Goal: Task Accomplishment & Management: Manage account settings

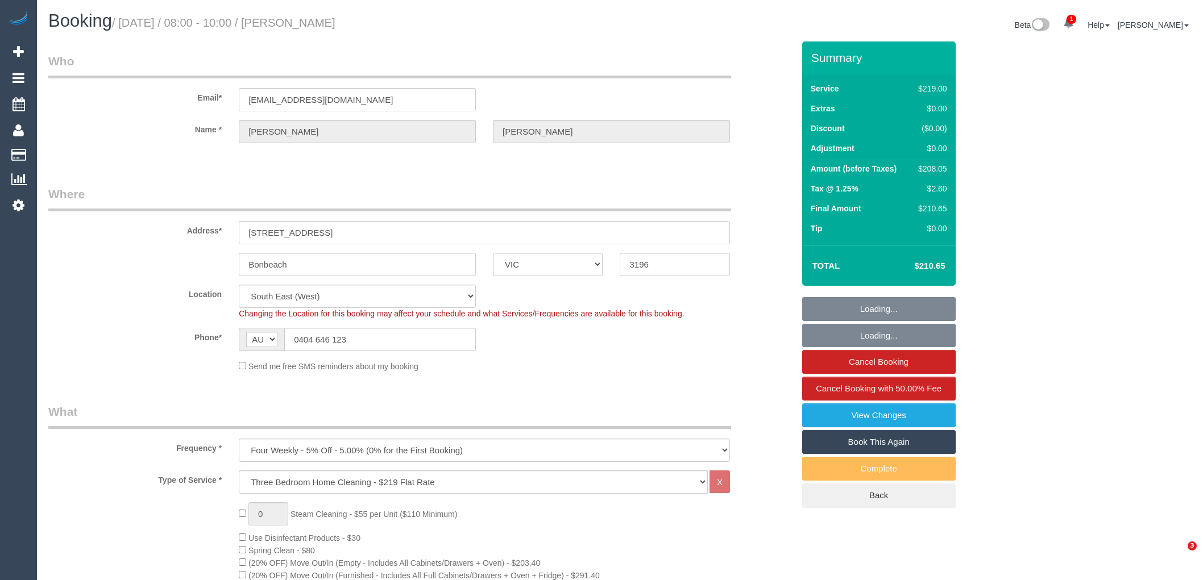
select select "VIC"
select select "string:stripe-pm_1R0wd62GScqysDRVKfAKgyVv"
select select "number:30"
select select "number:14"
select select "number:19"
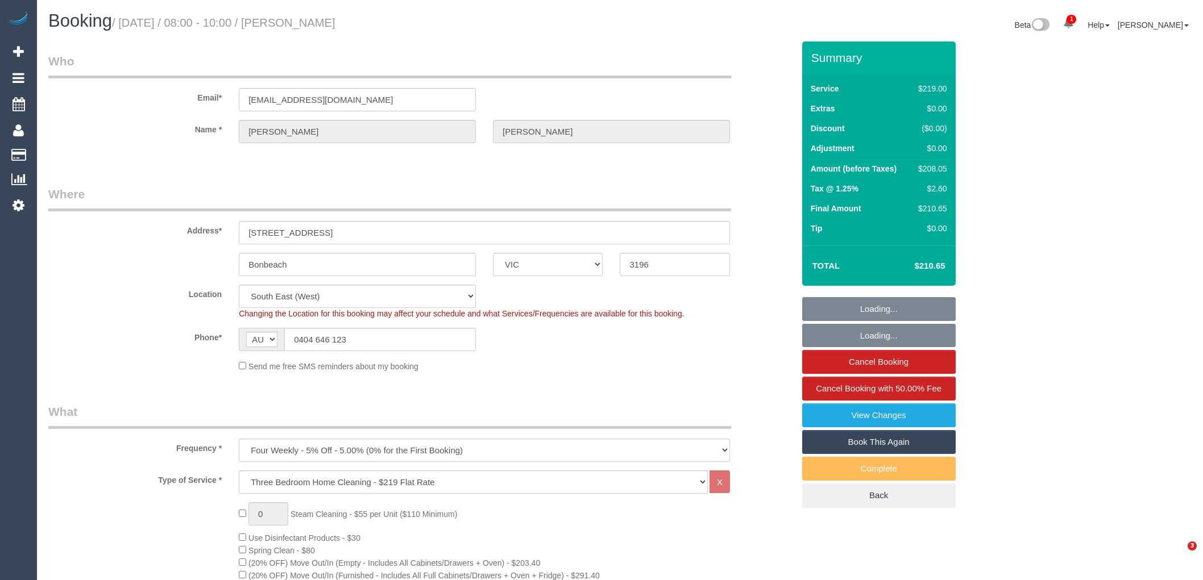
select select "number:22"
select select "number:26"
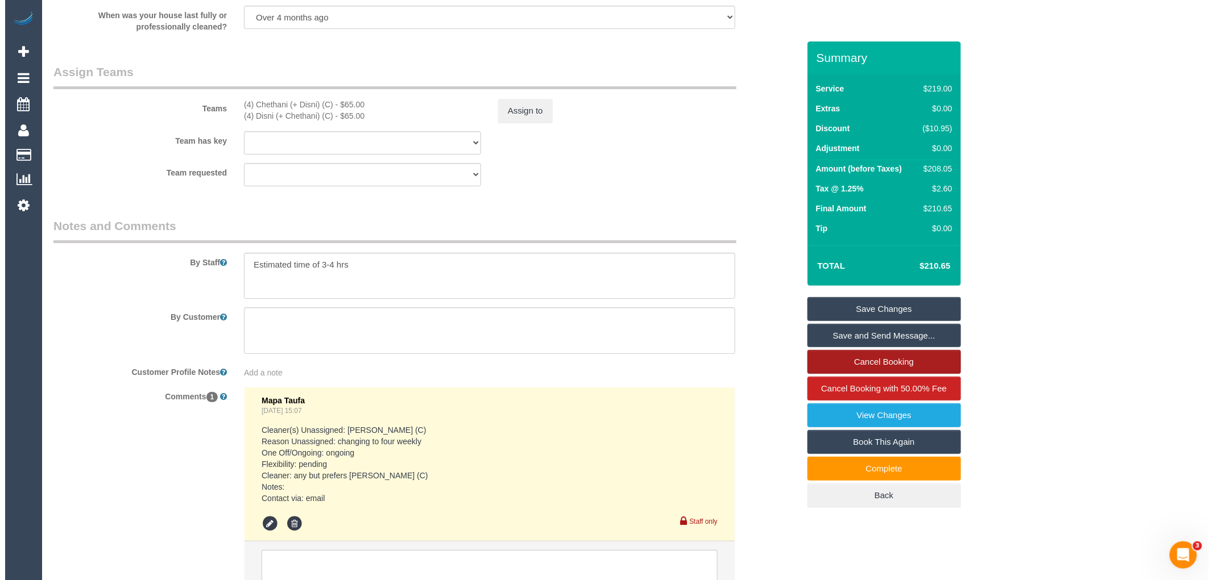
scroll to position [1702, 0]
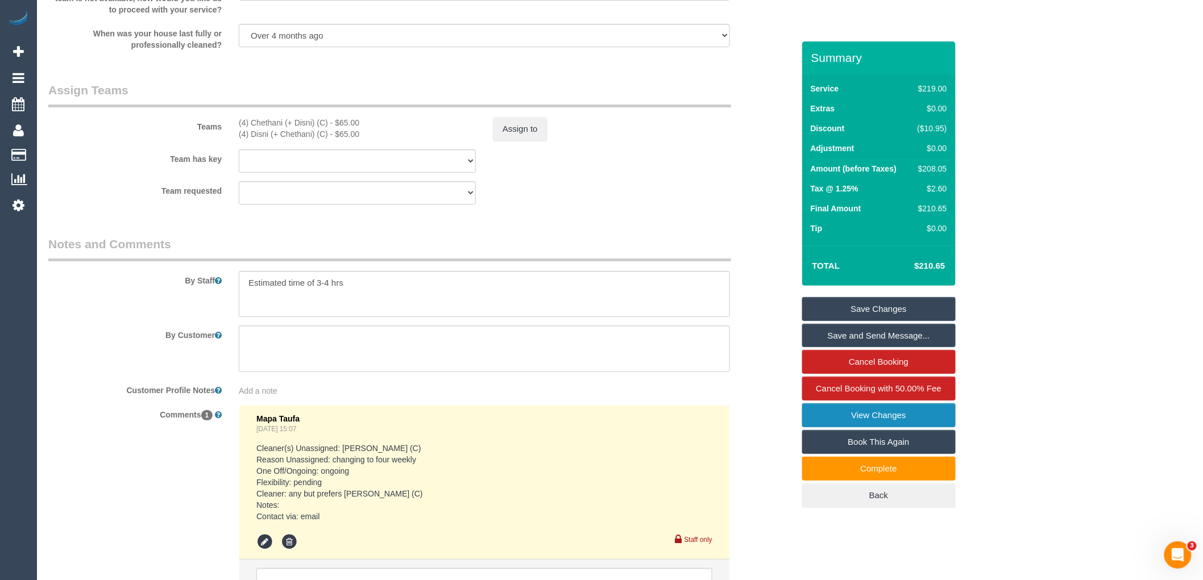
click at [877, 413] on link "View Changes" at bounding box center [878, 416] width 153 height 24
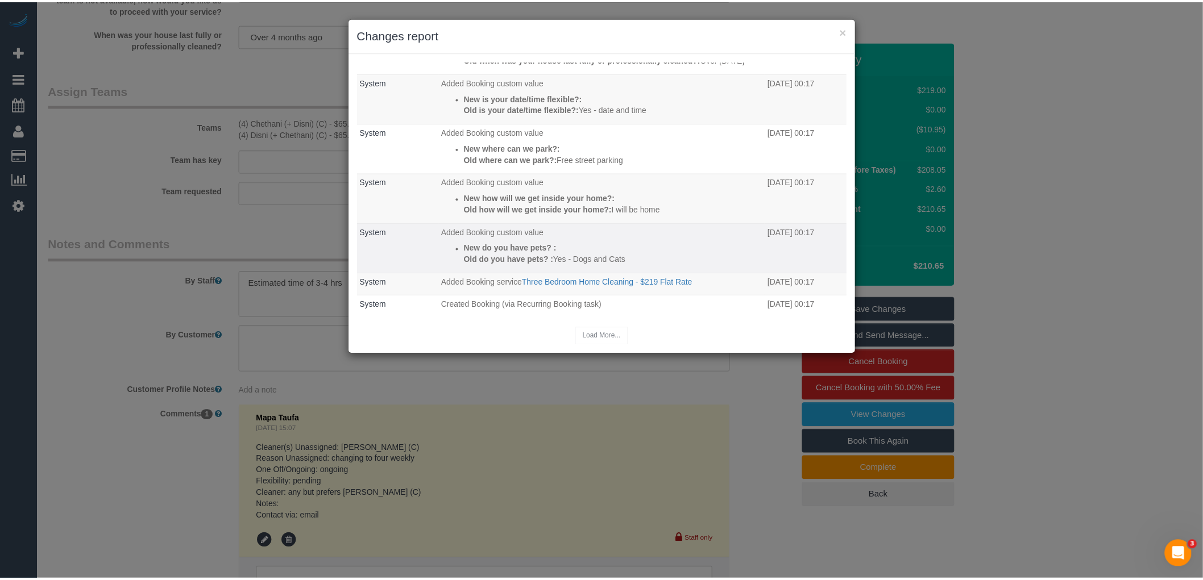
scroll to position [185, 0]
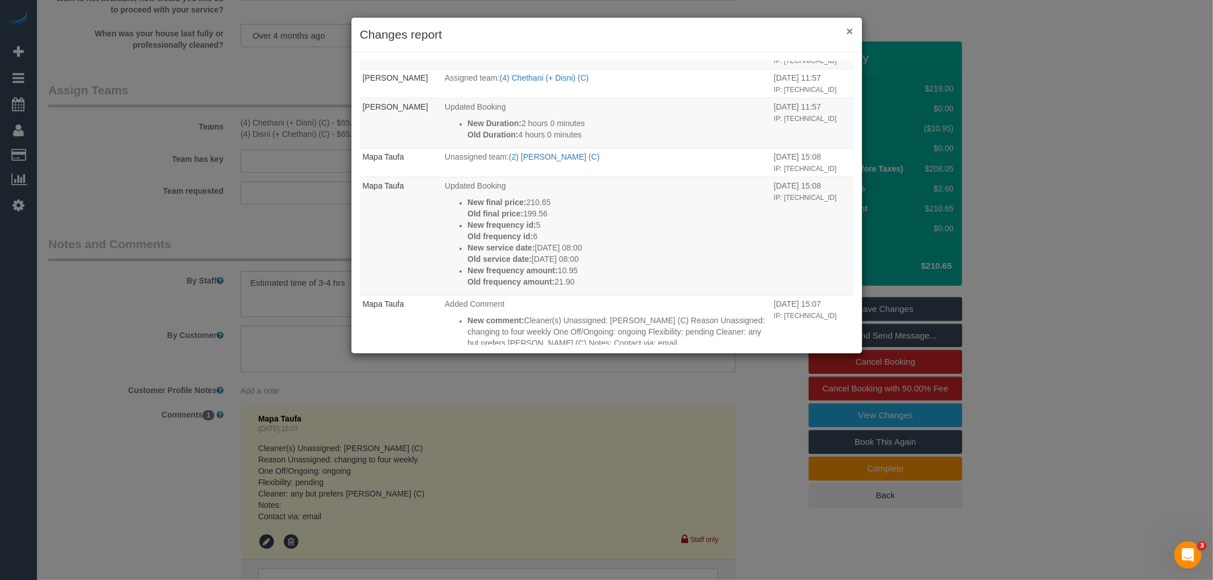
click at [849, 30] on button "×" at bounding box center [849, 31] width 7 height 12
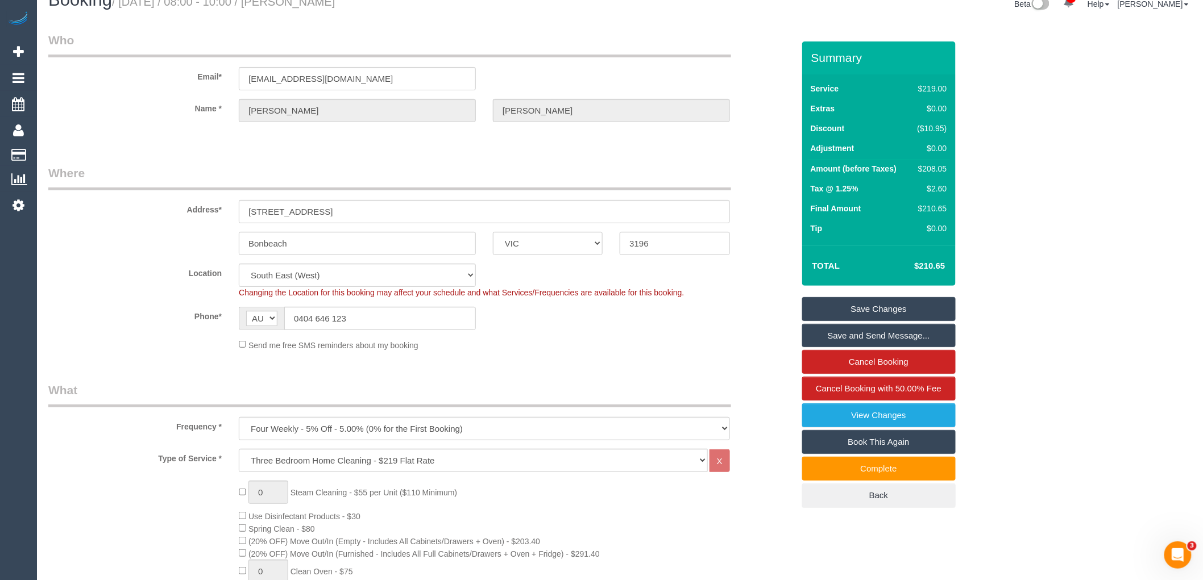
scroll to position [0, 0]
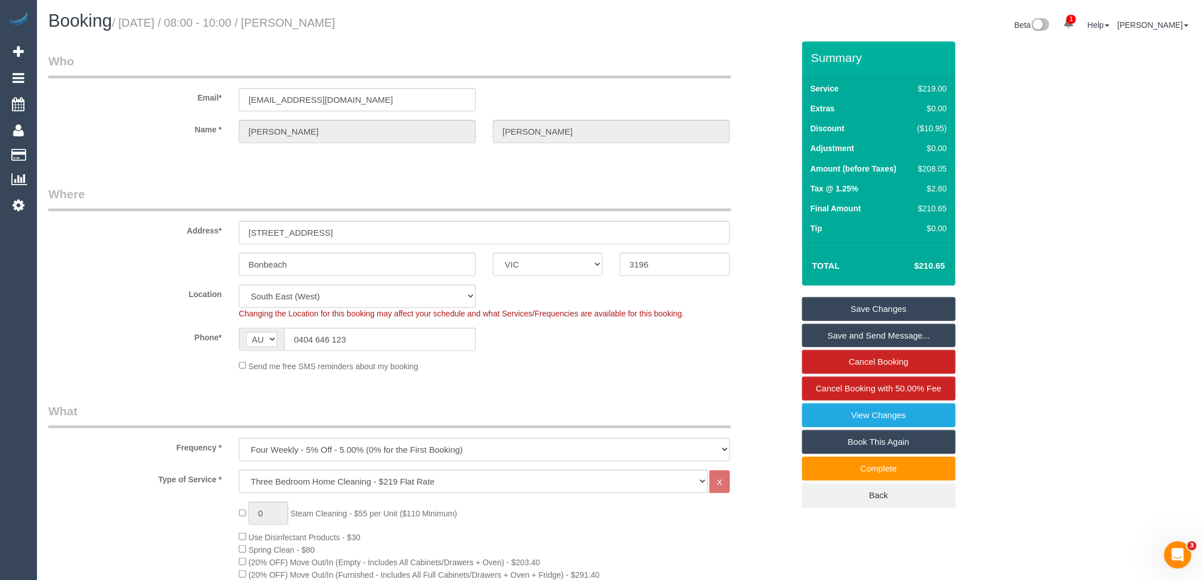
drag, startPoint x: 387, startPoint y: 14, endPoint x: 26, endPoint y: 191, distance: 402.2
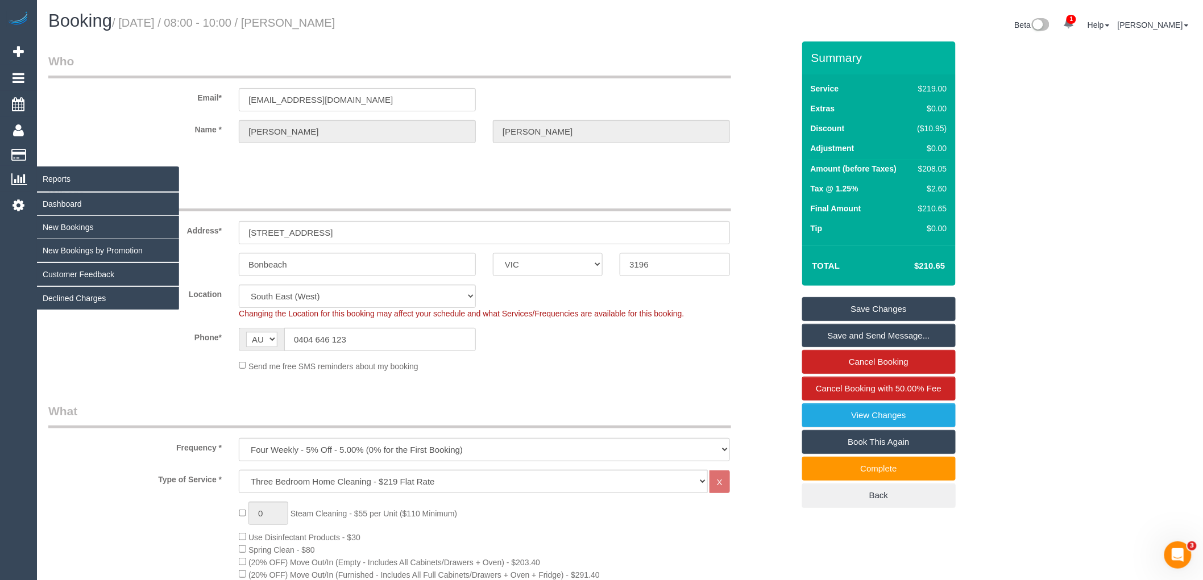
click at [296, 18] on h1 "Booking / August 14, 2025 / 08:00 - 10:00 / Sasha Edwards" at bounding box center [329, 20] width 563 height 19
copy small "Sasha Edwards"
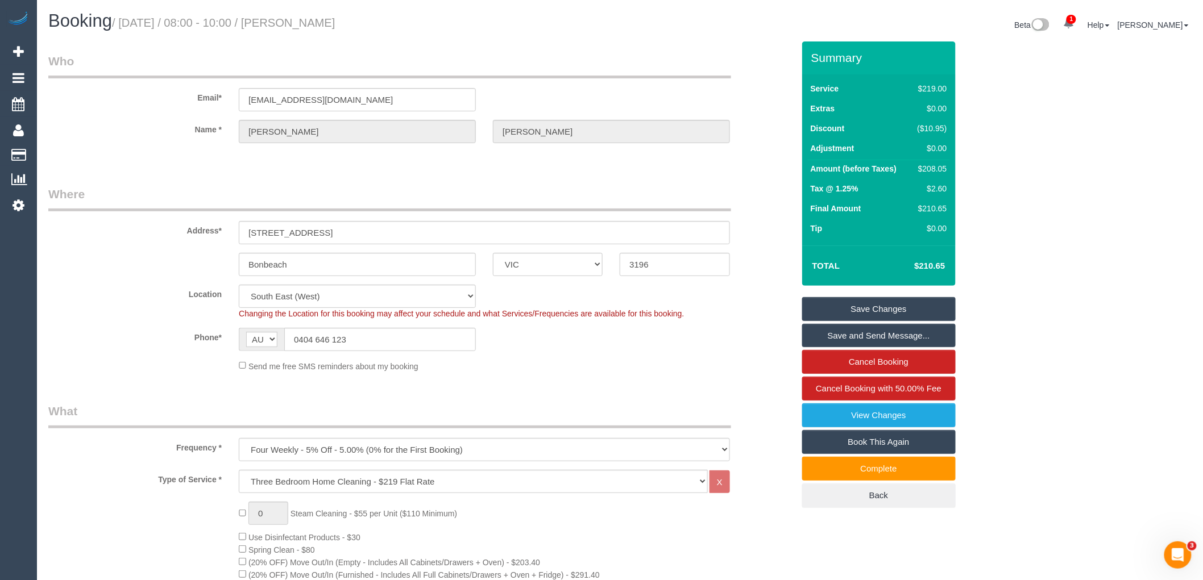
click at [428, 194] on legend "Where" at bounding box center [389, 199] width 683 height 26
drag, startPoint x: 396, startPoint y: 105, endPoint x: 203, endPoint y: 115, distance: 193.5
click at [203, 115] on sui-booking-customer "Email* sashaedwardstaylor@gmail.com Name * Sasha Edwards" at bounding box center [420, 104] width 745 height 102
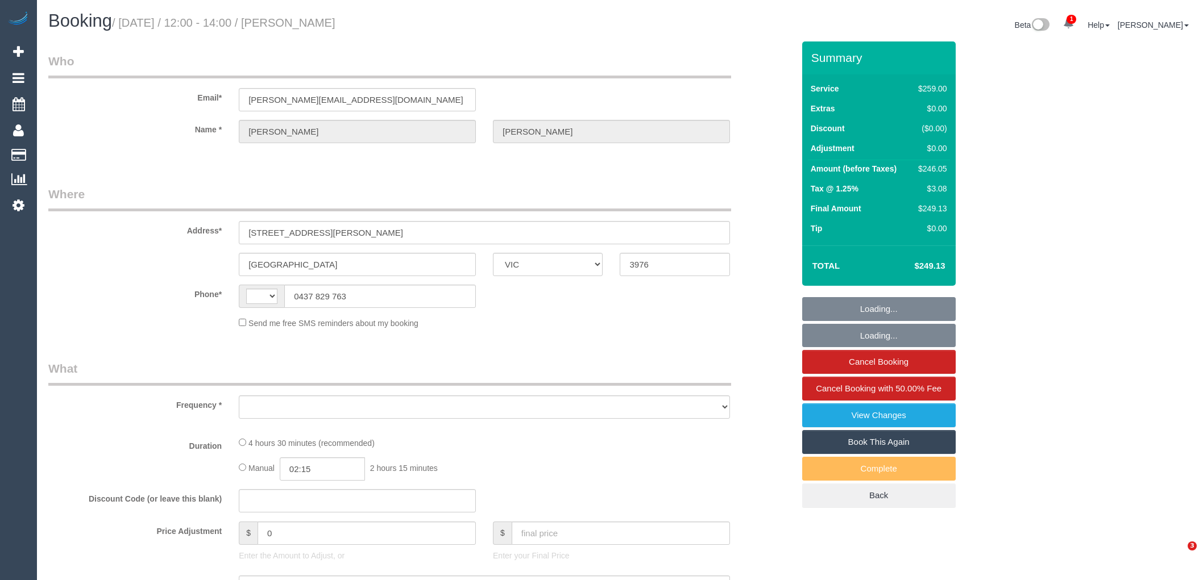
select select "VIC"
select select "number:30"
select select "number:14"
select select "number:19"
select select "number:36"
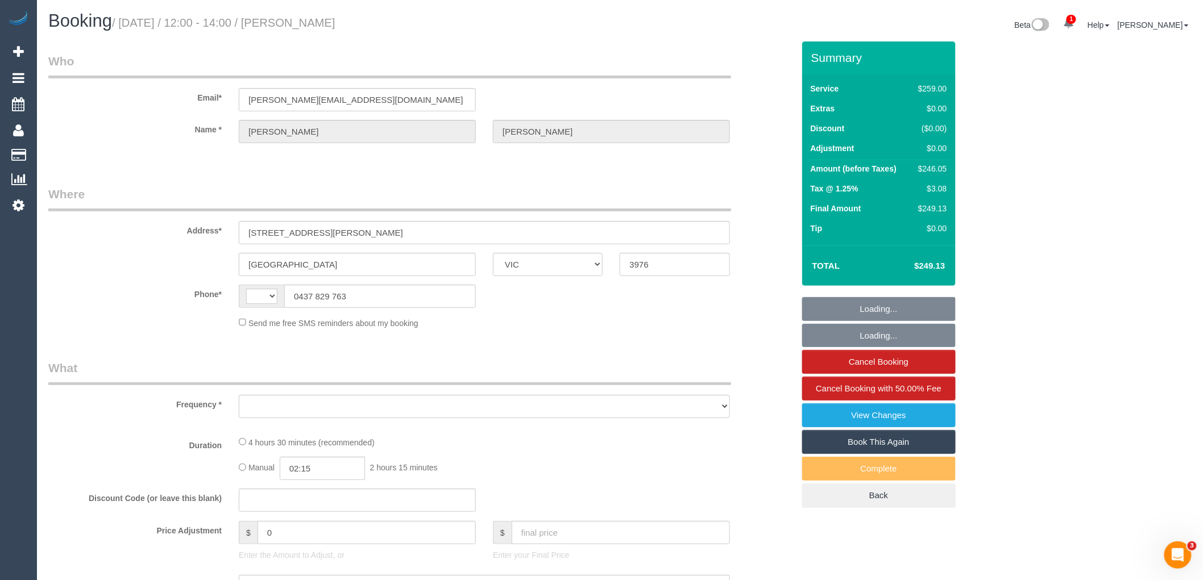
select select "number:34"
select select "number:13"
select select "string:AU"
select select "object:6275"
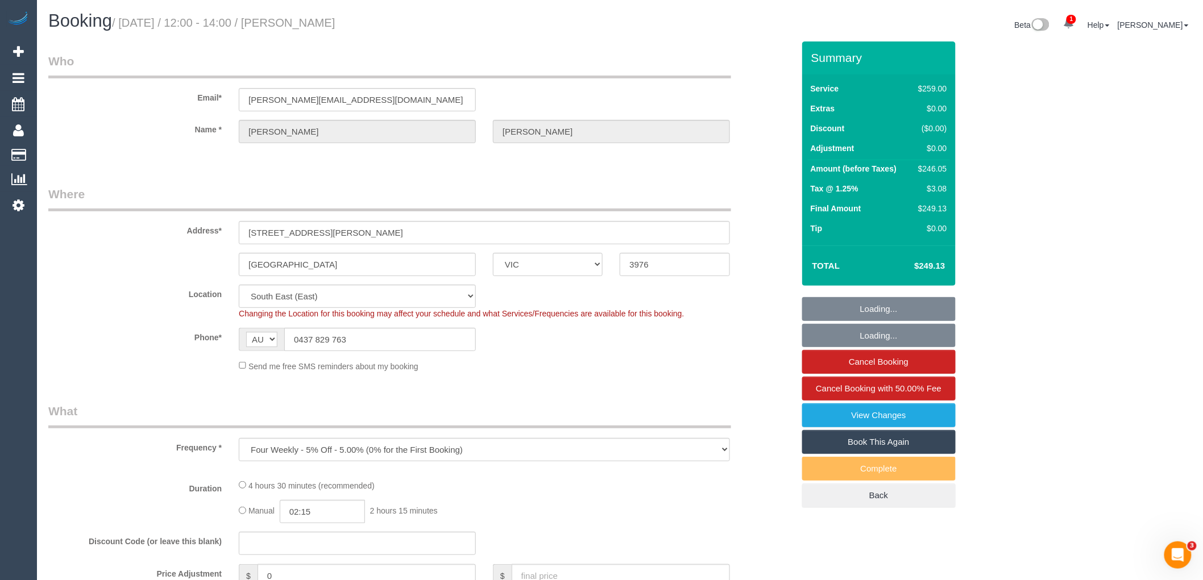
select select "string:stripe-pm_1QWmSG2GScqysDRV0gO6J7cC"
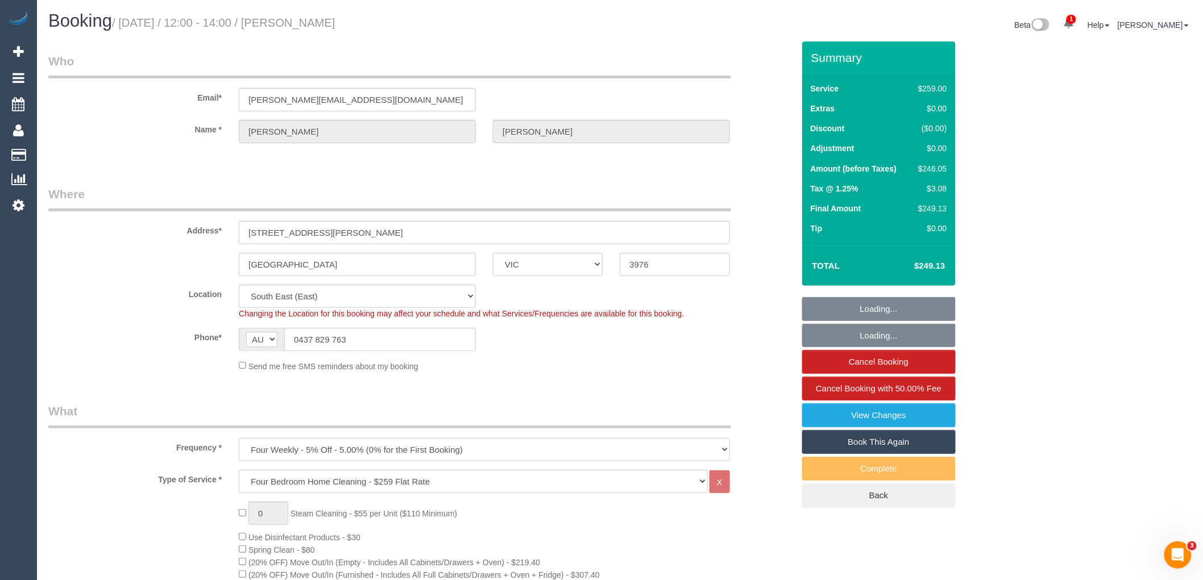
select select "object:6786"
drag, startPoint x: 348, startPoint y: 339, endPoint x: 241, endPoint y: 331, distance: 107.7
click at [245, 331] on div "AF AL DZ AD AO AI AQ AG AR AM AW AU AT AZ BS BH BD BB BY BE BZ BJ BM BT BO BA B…" at bounding box center [357, 339] width 237 height 23
click at [387, 345] on input "0437 829 763" at bounding box center [380, 339] width 192 height 23
click at [100, 340] on div "Phone* AF AL DZ AD AO AI AQ AG AR AM AW AU AT AZ BS BH BD BB BY BE BZ BJ BM BT …" at bounding box center [421, 339] width 762 height 23
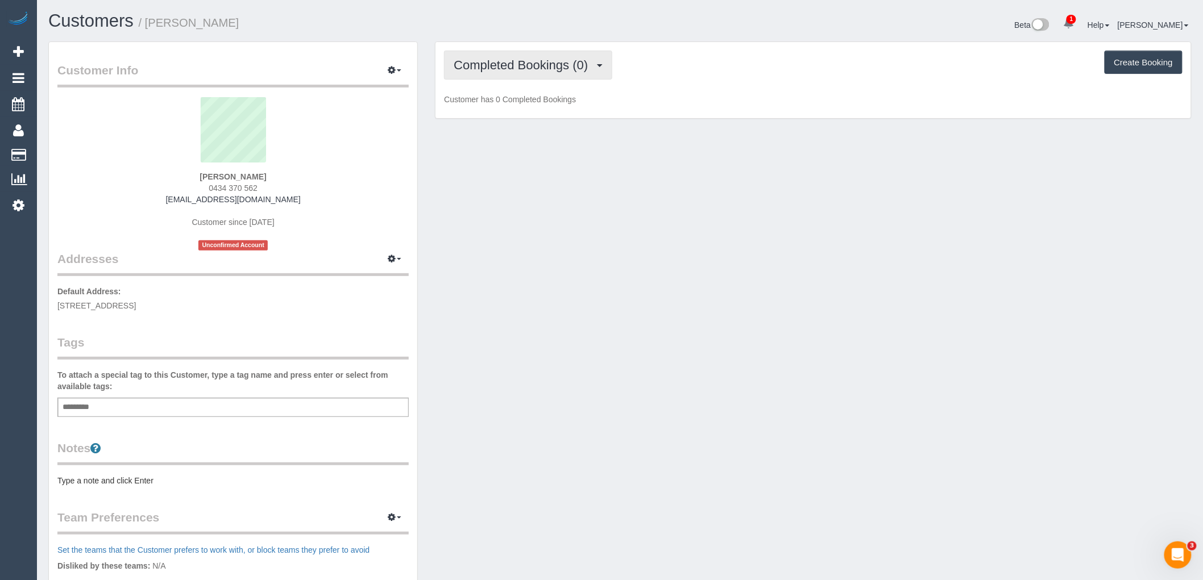
drag, startPoint x: 511, startPoint y: 63, endPoint x: 539, endPoint y: 93, distance: 41.8
click at [511, 63] on span "Completed Bookings (0)" at bounding box center [524, 65] width 140 height 14
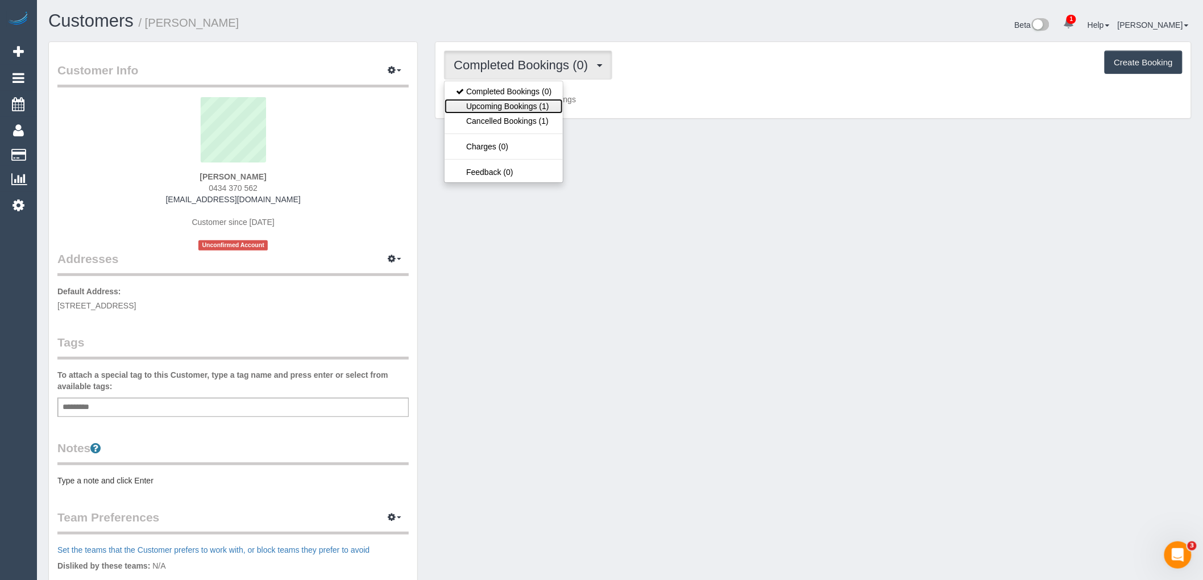
click at [537, 107] on link "Upcoming Bookings (1)" at bounding box center [504, 106] width 118 height 15
